Goal: Communication & Community: Answer question/provide support

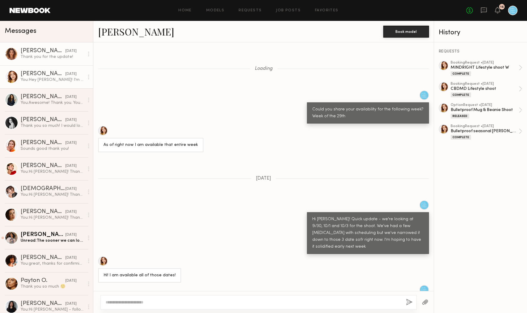
scroll to position [380, 0]
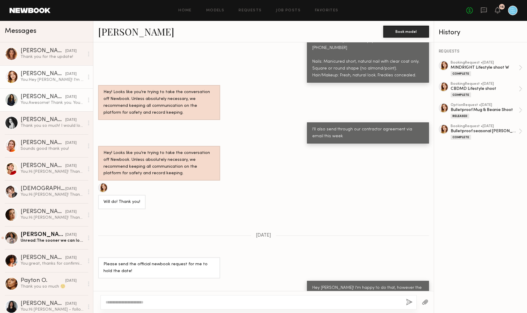
click at [46, 90] on link "Nicole Z. 09/18/2025 You: Awesome! Thank you. Your contractor agreement will be…" at bounding box center [46, 99] width 93 height 23
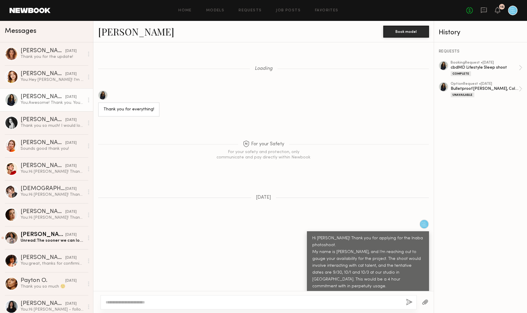
scroll to position [534, 0]
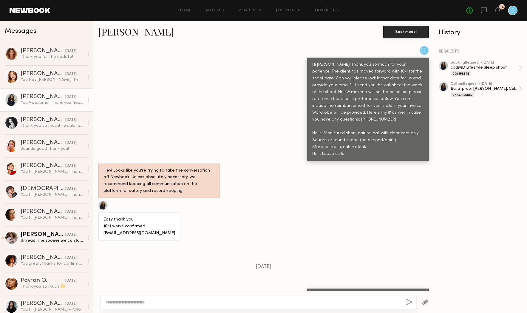
click at [117, 30] on link "Nicole Z." at bounding box center [136, 31] width 76 height 13
click at [36, 74] on div "Haley G." at bounding box center [43, 74] width 45 height 6
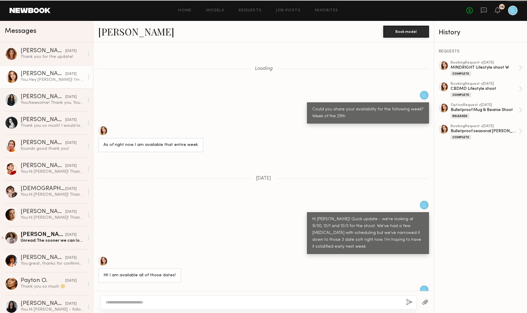
scroll to position [380, 0]
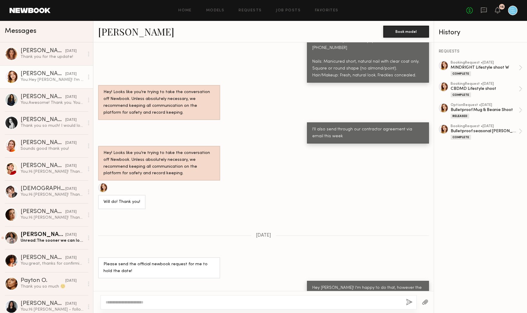
click at [115, 32] on link "Haley G." at bounding box center [136, 31] width 76 height 13
click at [169, 299] on div at bounding box center [259, 302] width 316 height 14
click at [133, 301] on textarea at bounding box center [254, 302] width 296 height 6
type textarea "**********"
click at [409, 301] on button "button" at bounding box center [409, 302] width 7 height 7
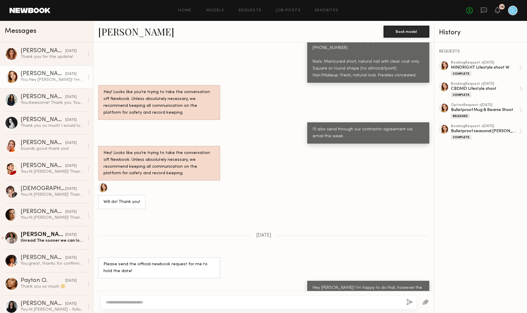
scroll to position [512, 0]
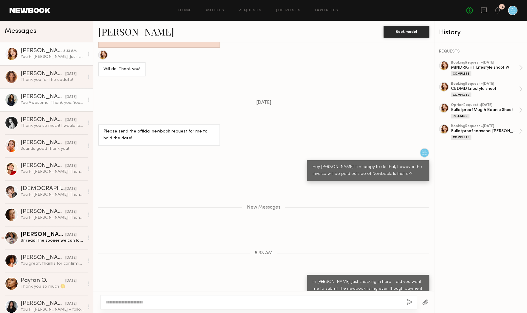
click at [54, 97] on div "[PERSON_NAME]" at bounding box center [43, 97] width 45 height 6
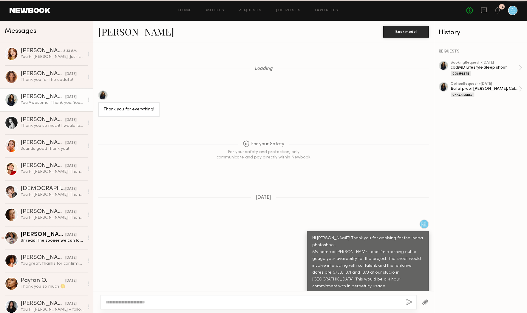
scroll to position [534, 0]
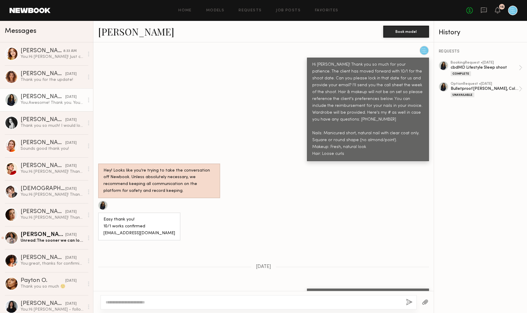
click at [190, 300] on textarea at bounding box center [254, 302] width 296 height 6
type textarea "*"
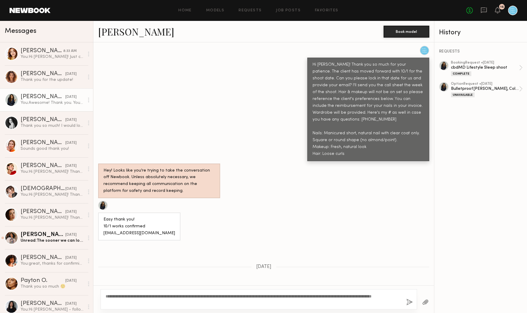
type textarea "**********"
click at [409, 302] on button "button" at bounding box center [409, 302] width 7 height 7
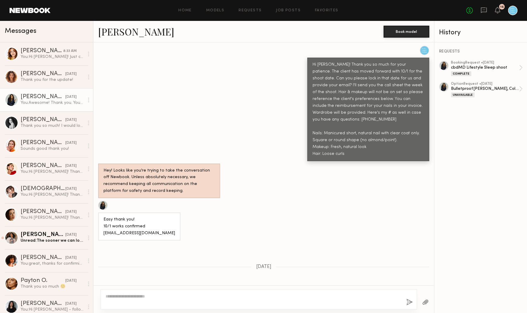
scroll to position [673, 0]
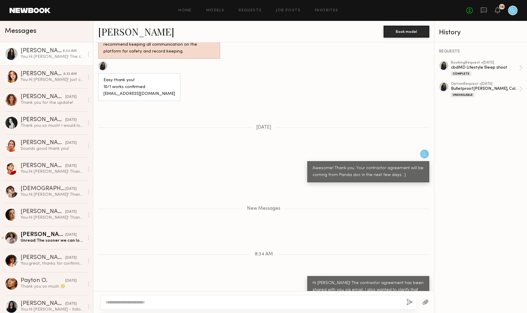
click at [146, 149] on div "Awesome! Thank you. Your contractor agreement will be coming from Panda doc in …" at bounding box center [263, 165] width 341 height 33
drag, startPoint x: 146, startPoint y: 72, endPoint x: 103, endPoint y: 72, distance: 43.8
click at [103, 73] on div "Easy thank you! 10/1 works confirmed Niczyana@gmail.com" at bounding box center [139, 87] width 82 height 28
copy div "Niczyana@gmail.com"
click at [154, 185] on div "New Messages" at bounding box center [263, 208] width 341 height 46
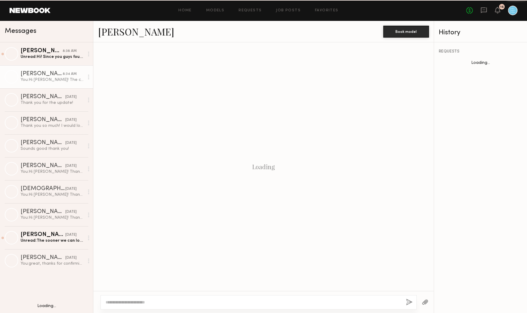
scroll to position [486, 0]
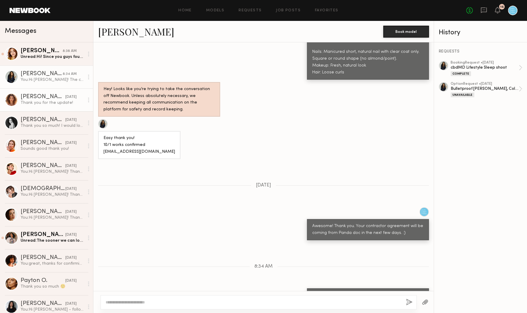
click at [60, 55] on div "Unread: Hi! Since you guys found me on the Newbook app this job will need to be…" at bounding box center [53, 57] width 64 height 6
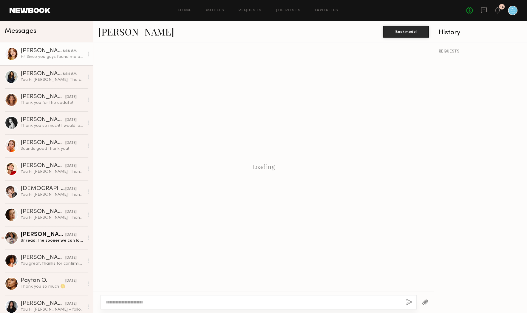
click at [52, 61] on link "[PERSON_NAME] 8:38 AM Hi! Since you guys found me on the Newbook app this job w…" at bounding box center [46, 53] width 93 height 23
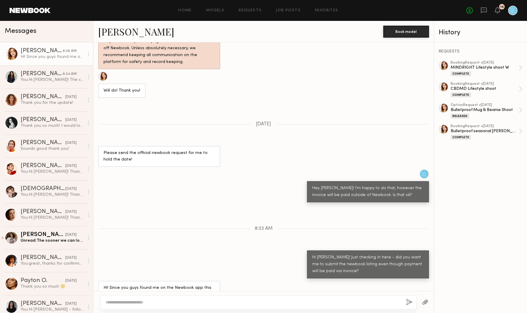
click at [152, 300] on textarea at bounding box center [254, 302] width 296 height 6
drag, startPoint x: 194, startPoint y: 301, endPoint x: 186, endPoint y: 301, distance: 7.8
click at [186, 301] on textarea "**********" at bounding box center [254, 302] width 296 height 6
type textarea "**********"
click at [413, 301] on div "**********" at bounding box center [259, 302] width 316 height 14
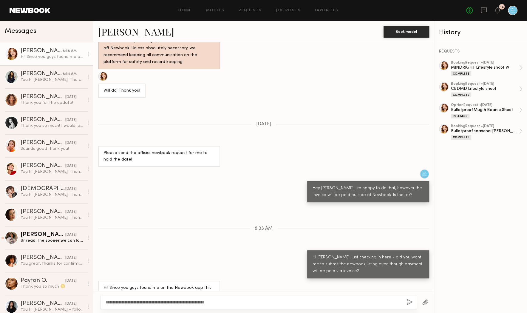
click at [408, 303] on button "button" at bounding box center [409, 302] width 7 height 7
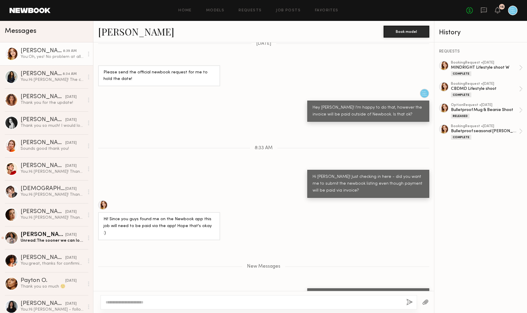
click at [54, 28] on div "Messages" at bounding box center [47, 30] width 84 height 9
click at [54, 27] on div "Messages" at bounding box center [47, 30] width 84 height 9
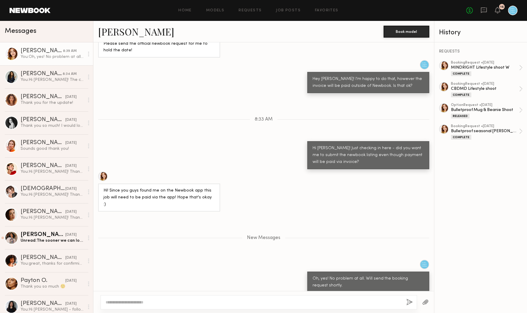
click at [54, 27] on div "Messages" at bounding box center [47, 30] width 84 height 9
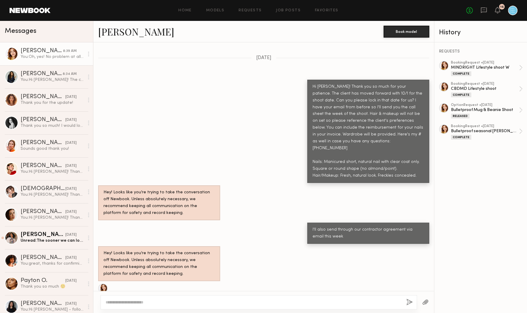
scroll to position [169, 0]
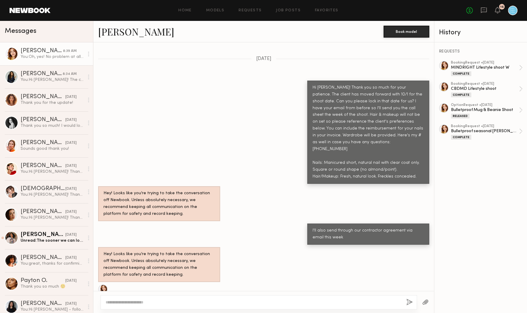
click at [240, 141] on div "Hi [PERSON_NAME]! Thank you so much for your patience. The client has moved for…" at bounding box center [263, 132] width 341 height 103
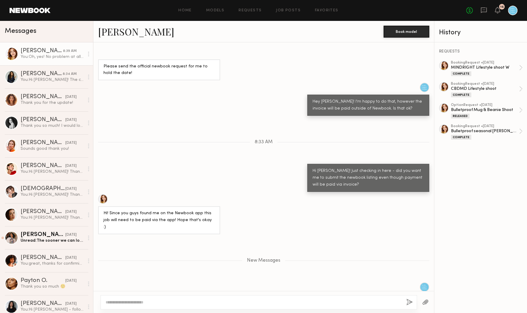
scroll to position [491, 0]
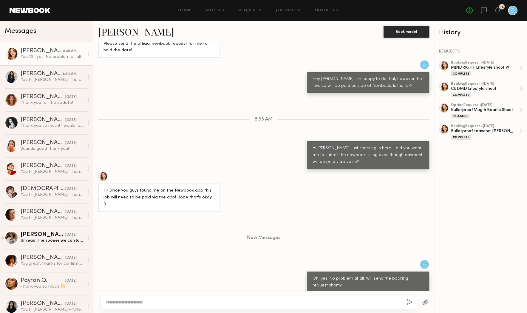
click at [239, 60] on div "Hey [PERSON_NAME]! I'm happy to do that, however the invoice will be paid outsi…" at bounding box center [263, 76] width 341 height 33
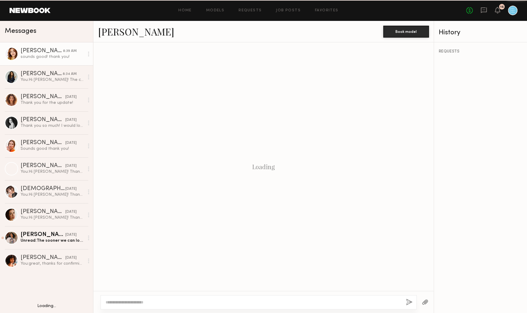
scroll to position [413, 0]
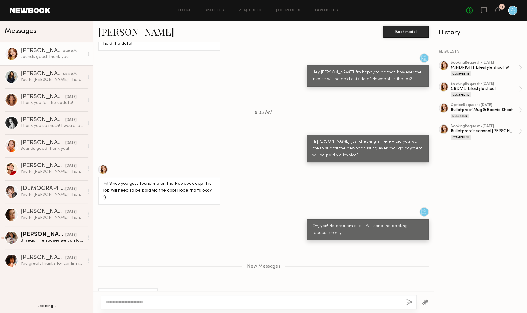
click at [167, 32] on div "[PERSON_NAME]" at bounding box center [240, 31] width 285 height 13
